Goal: Transaction & Acquisition: Purchase product/service

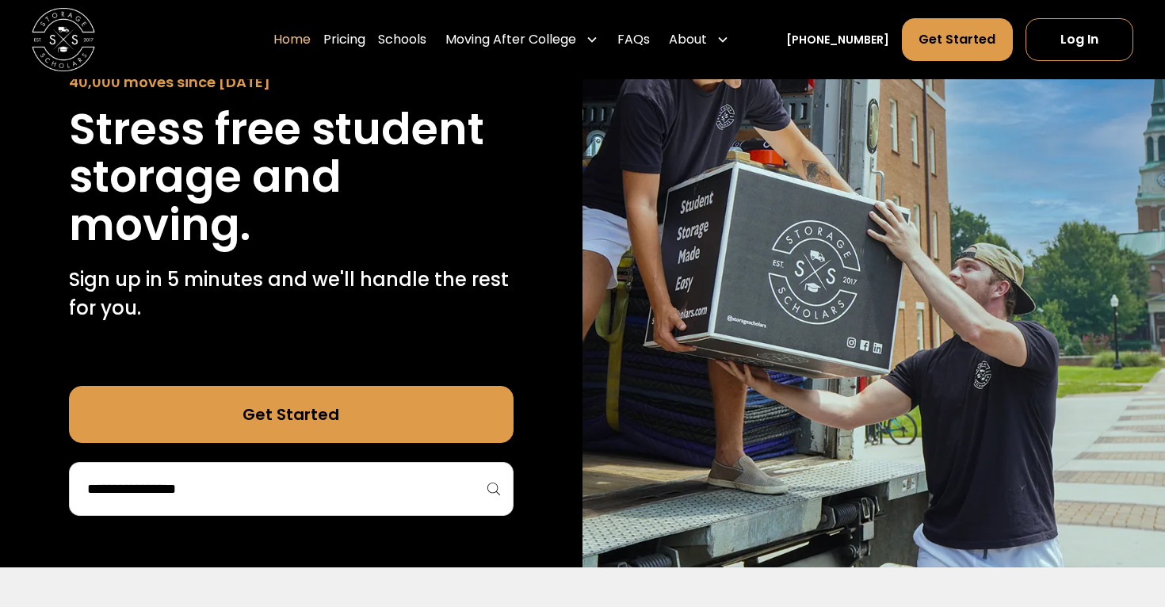
scroll to position [174, 0]
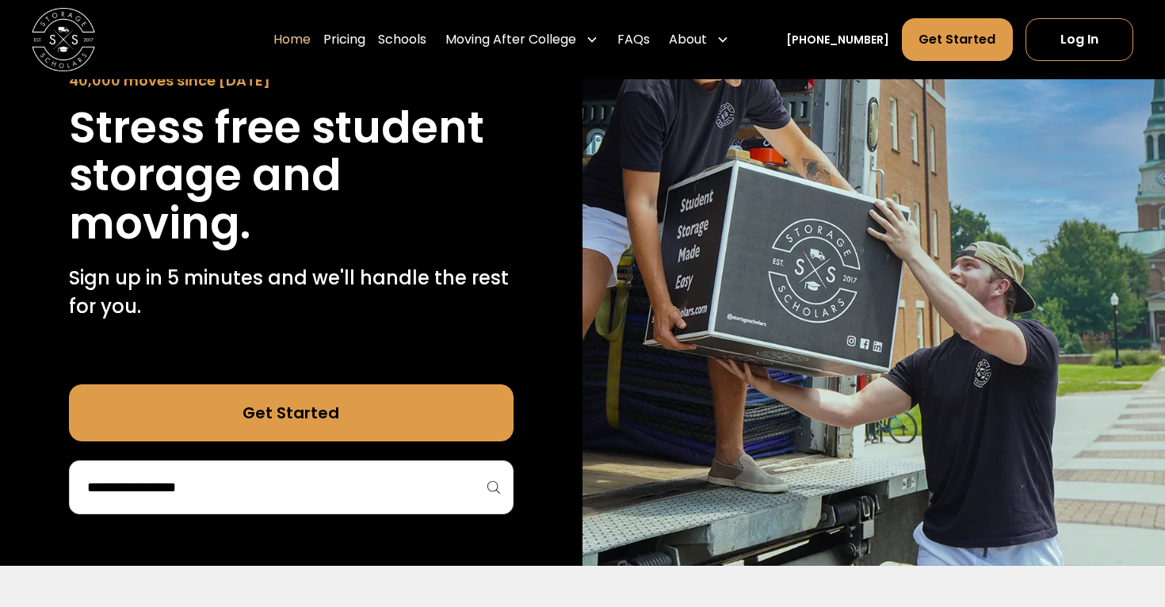
click at [426, 475] on input "search" at bounding box center [291, 487] width 411 height 27
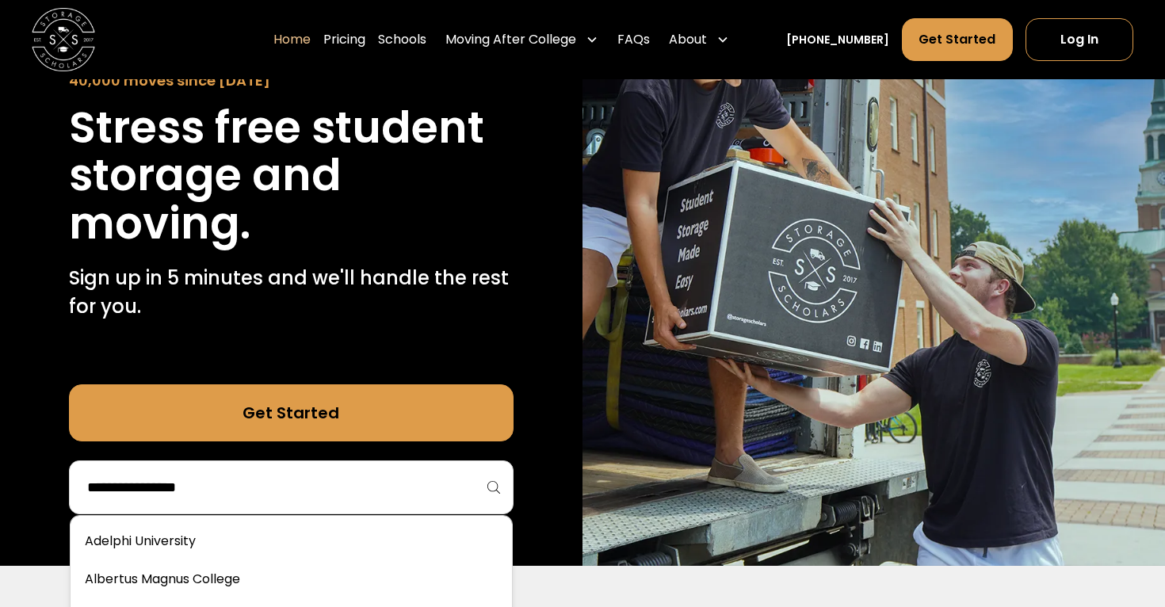
type input "*"
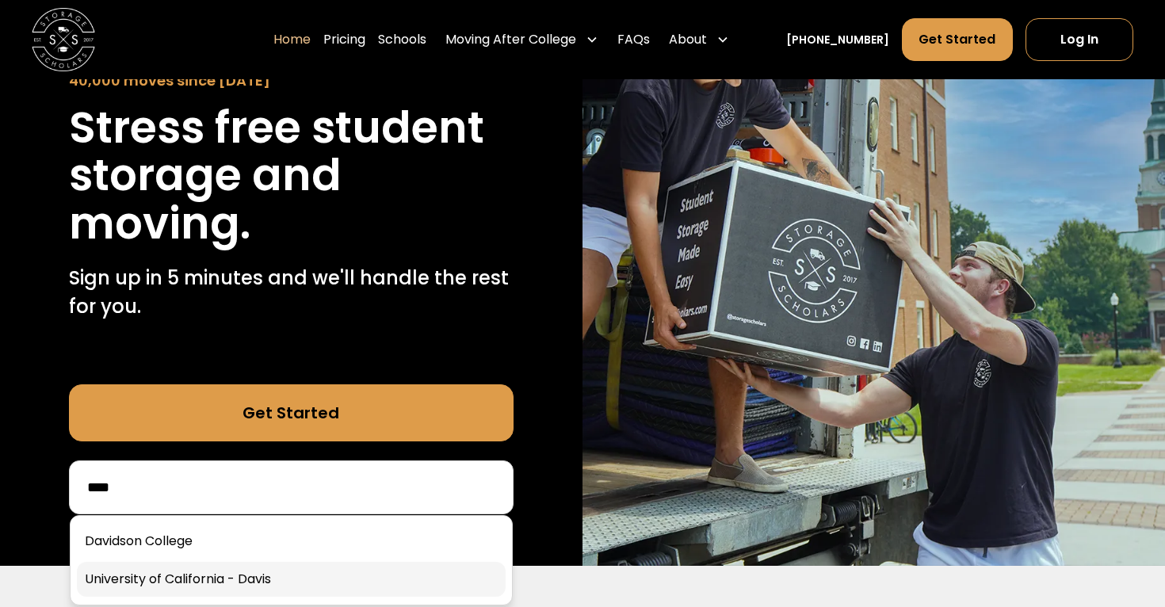
type input "****"
click at [282, 580] on link at bounding box center [291, 579] width 429 height 35
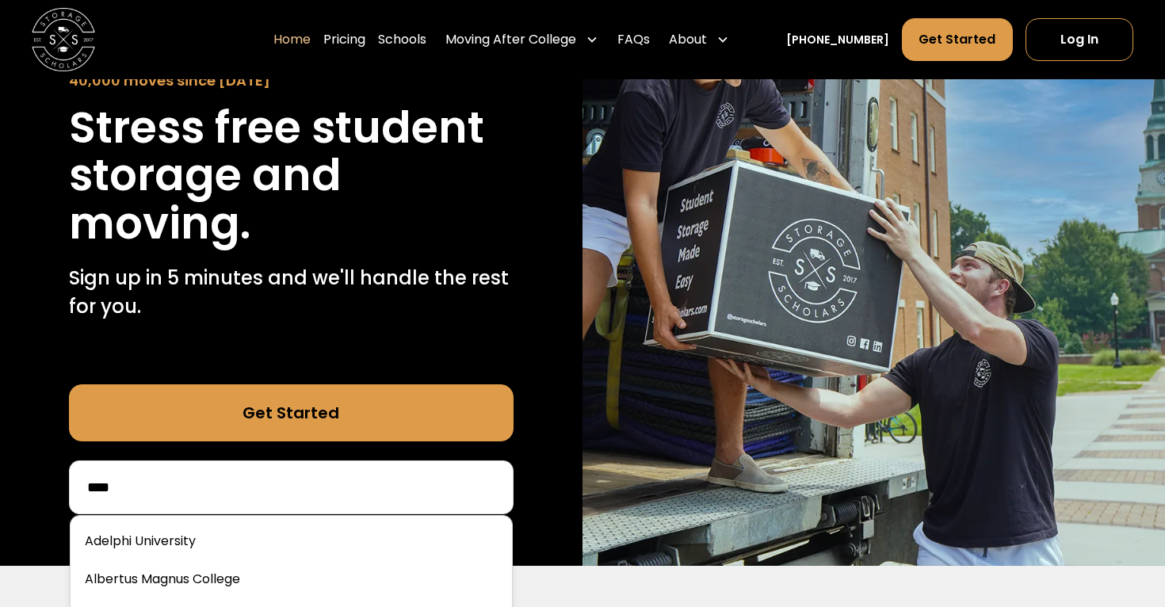
click at [274, 498] on input "****" at bounding box center [291, 487] width 411 height 27
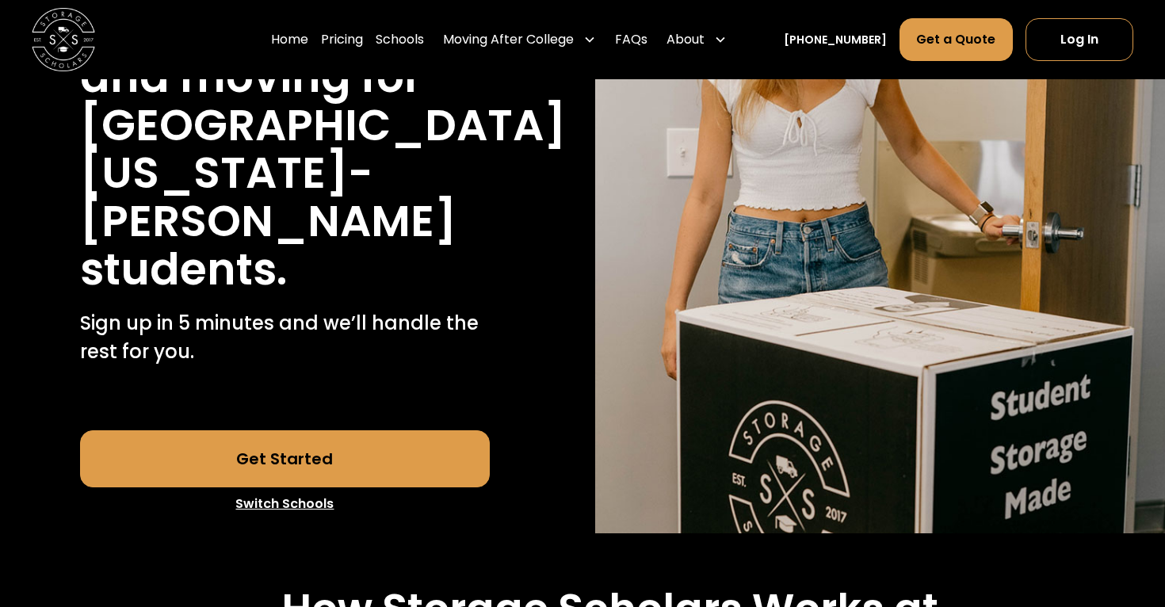
scroll to position [318, 0]
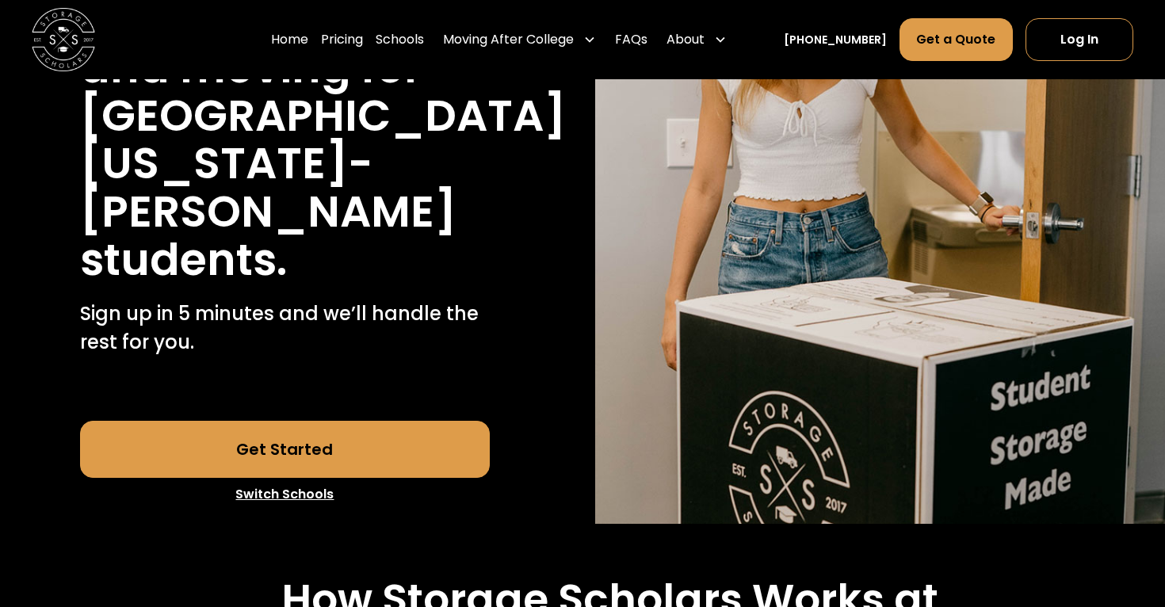
click at [273, 421] on link "Get Started" at bounding box center [285, 449] width 411 height 57
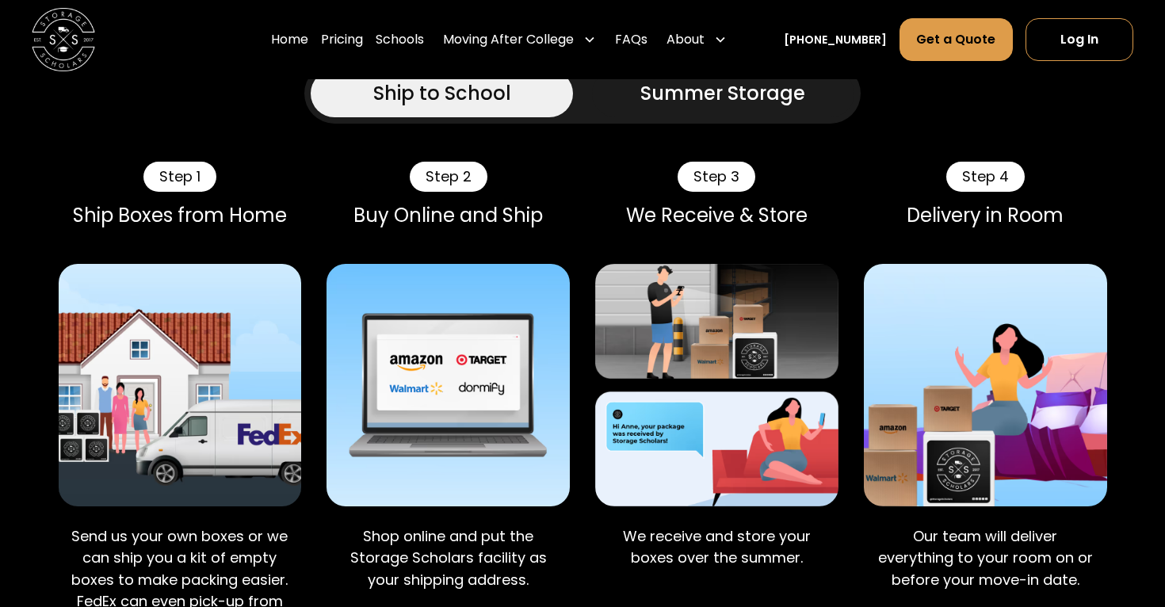
scroll to position [1014, 0]
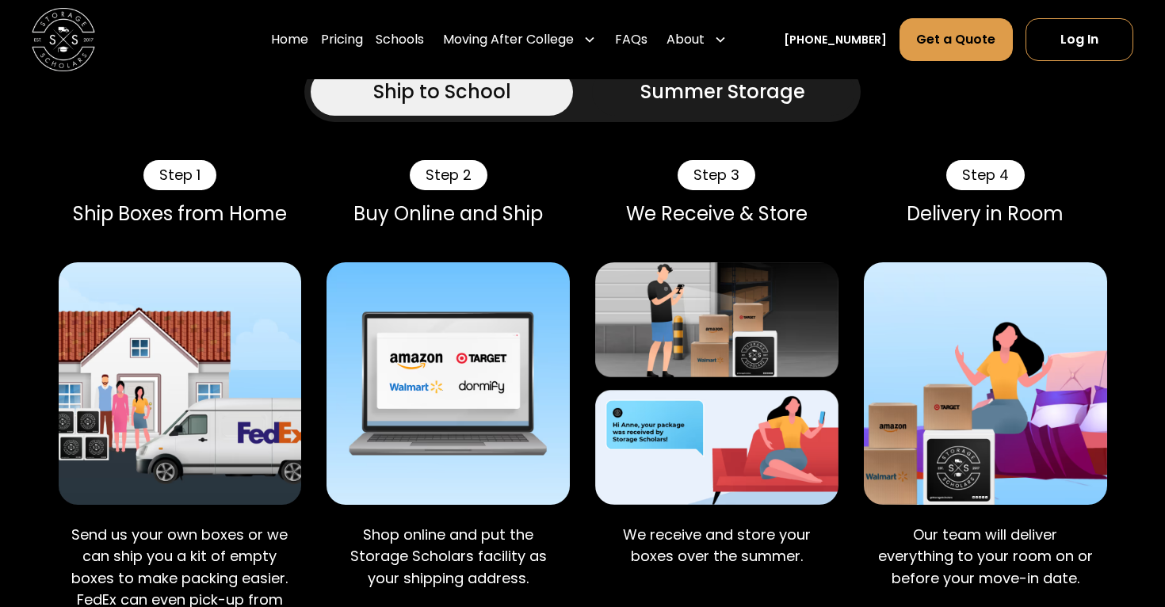
click at [722, 524] on p "We receive and store your boxes over the summer." at bounding box center [717, 545] width 218 height 43
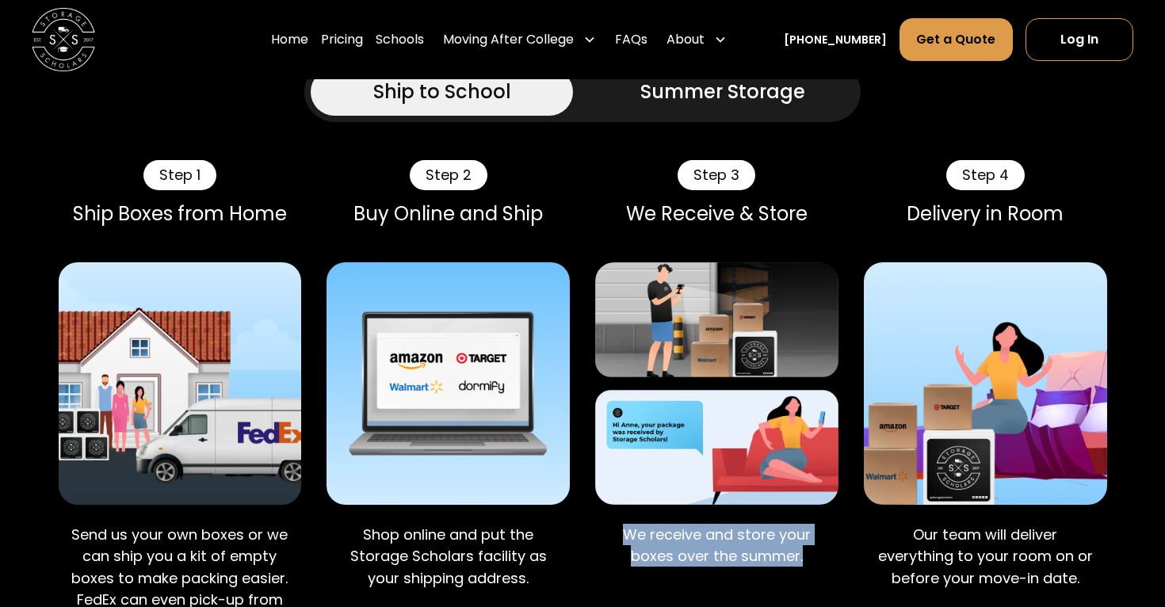
click at [722, 524] on p "We receive and store your boxes over the summer." at bounding box center [717, 545] width 218 height 43
click at [720, 524] on p "We receive and store your boxes over the summer." at bounding box center [717, 545] width 218 height 43
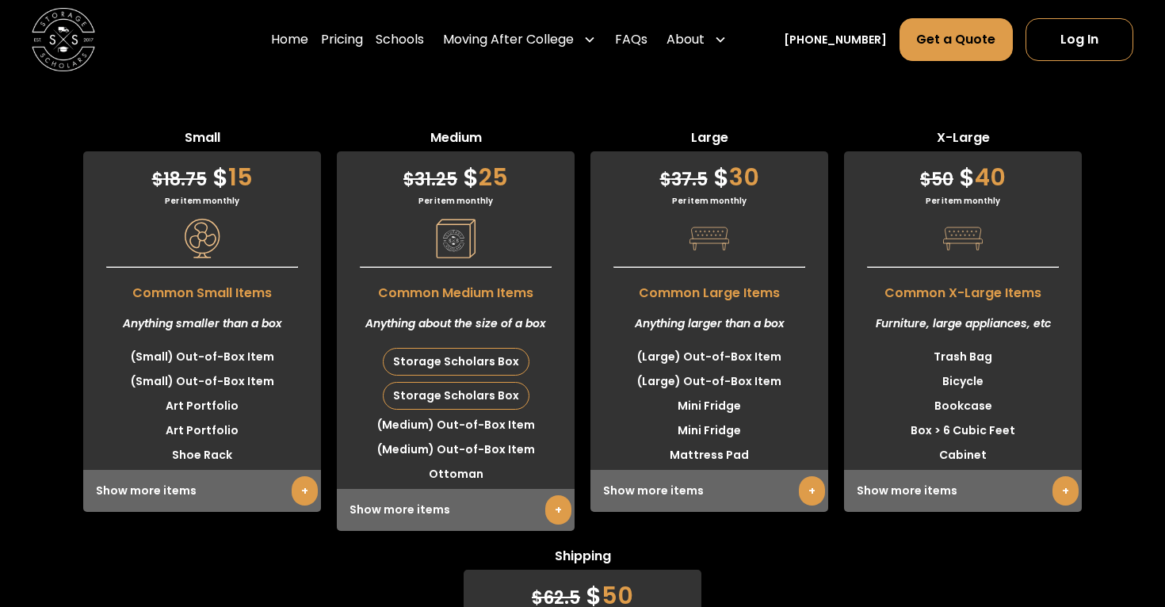
scroll to position [3961, 0]
